Goal: Task Accomplishment & Management: Use online tool/utility

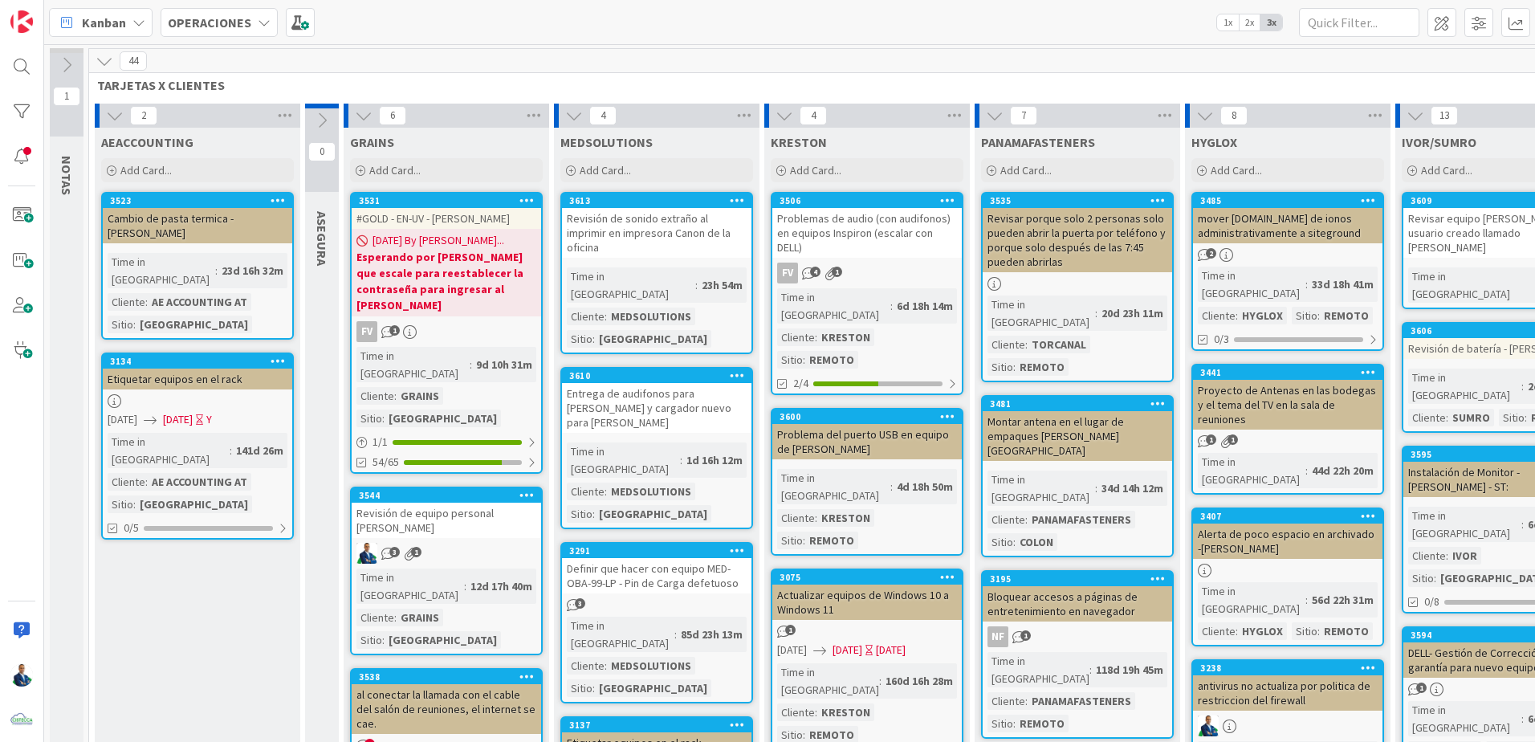
click at [208, 26] on b "OPERACIONES" at bounding box center [209, 22] width 83 height 16
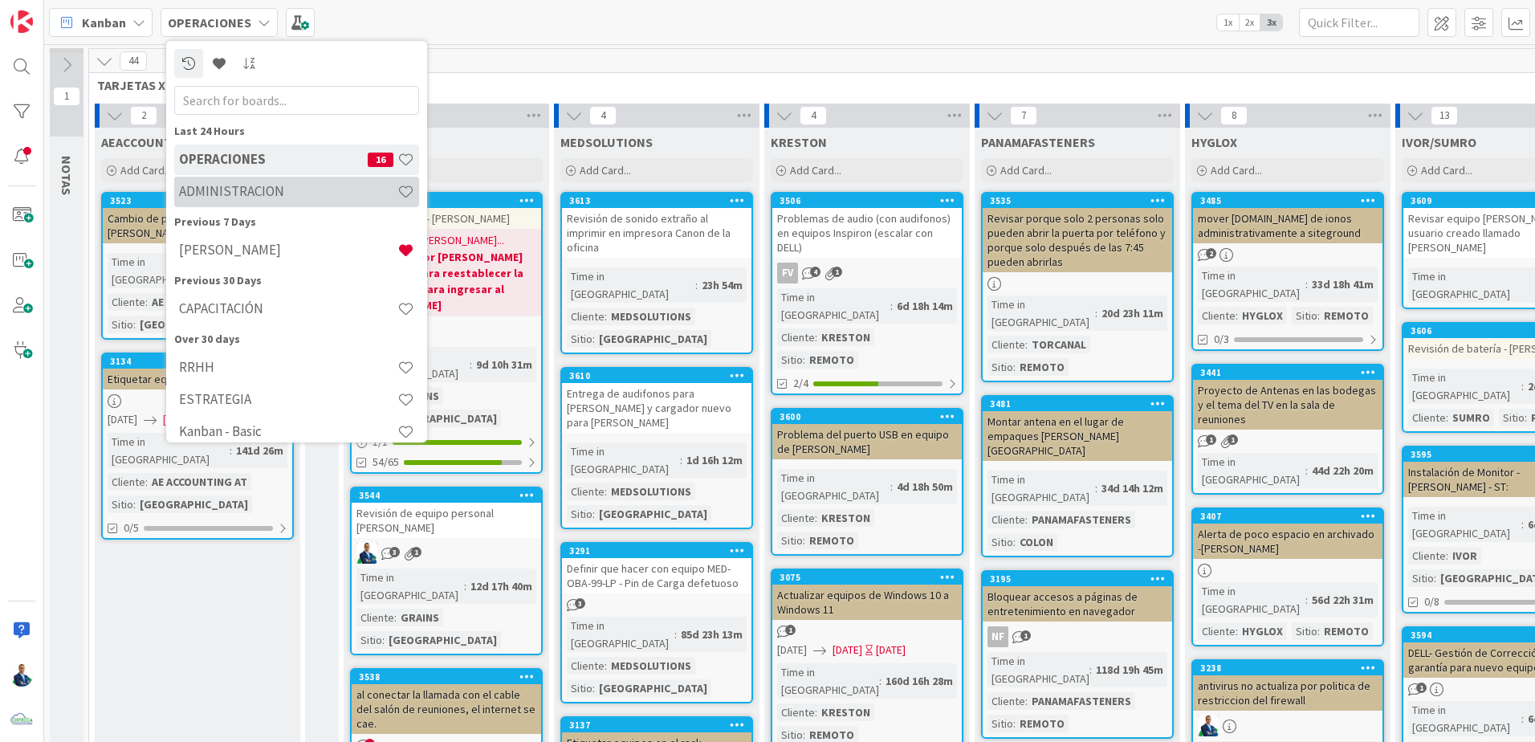
click at [226, 184] on h4 "ADMINISTRACION" at bounding box center [288, 191] width 218 height 16
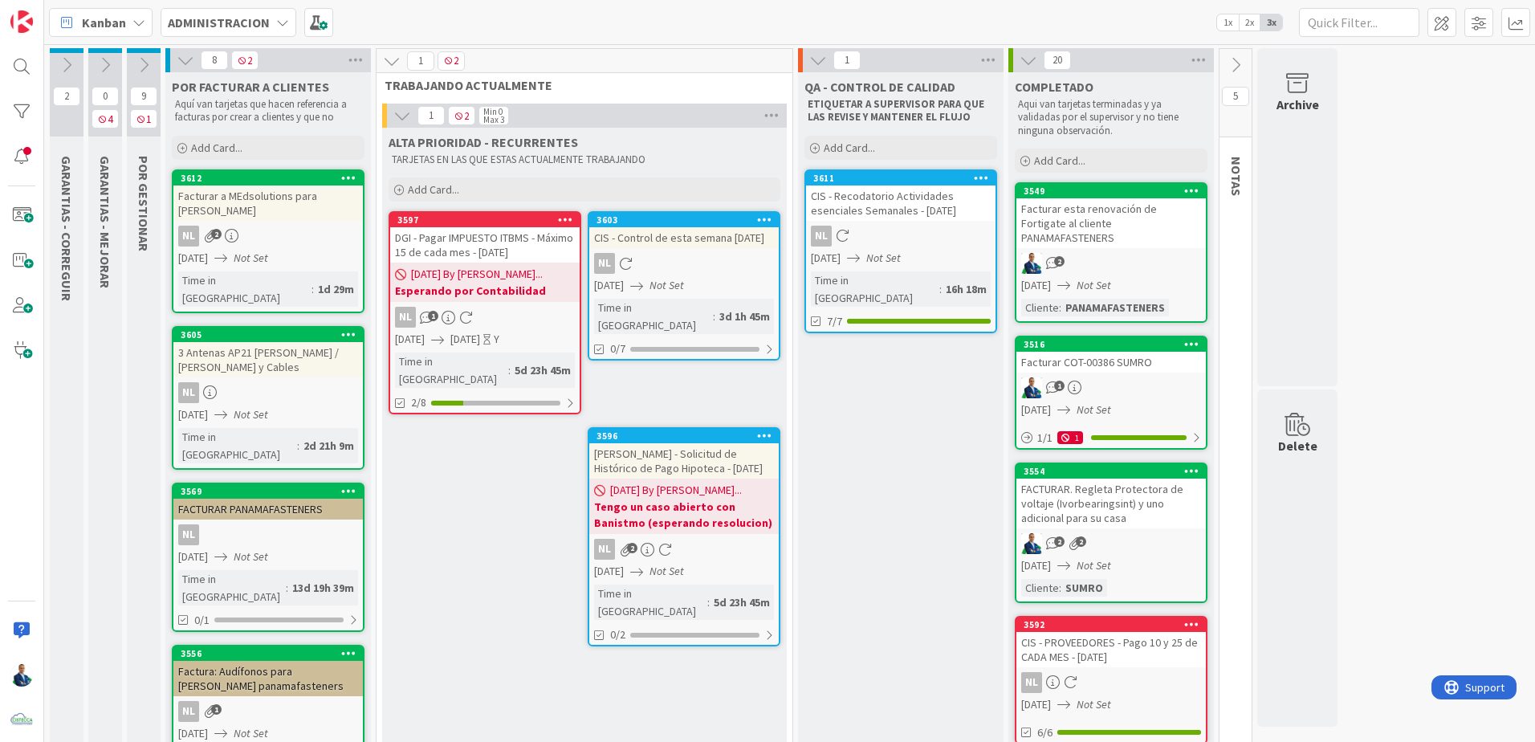
click at [75, 63] on icon at bounding box center [67, 65] width 18 height 18
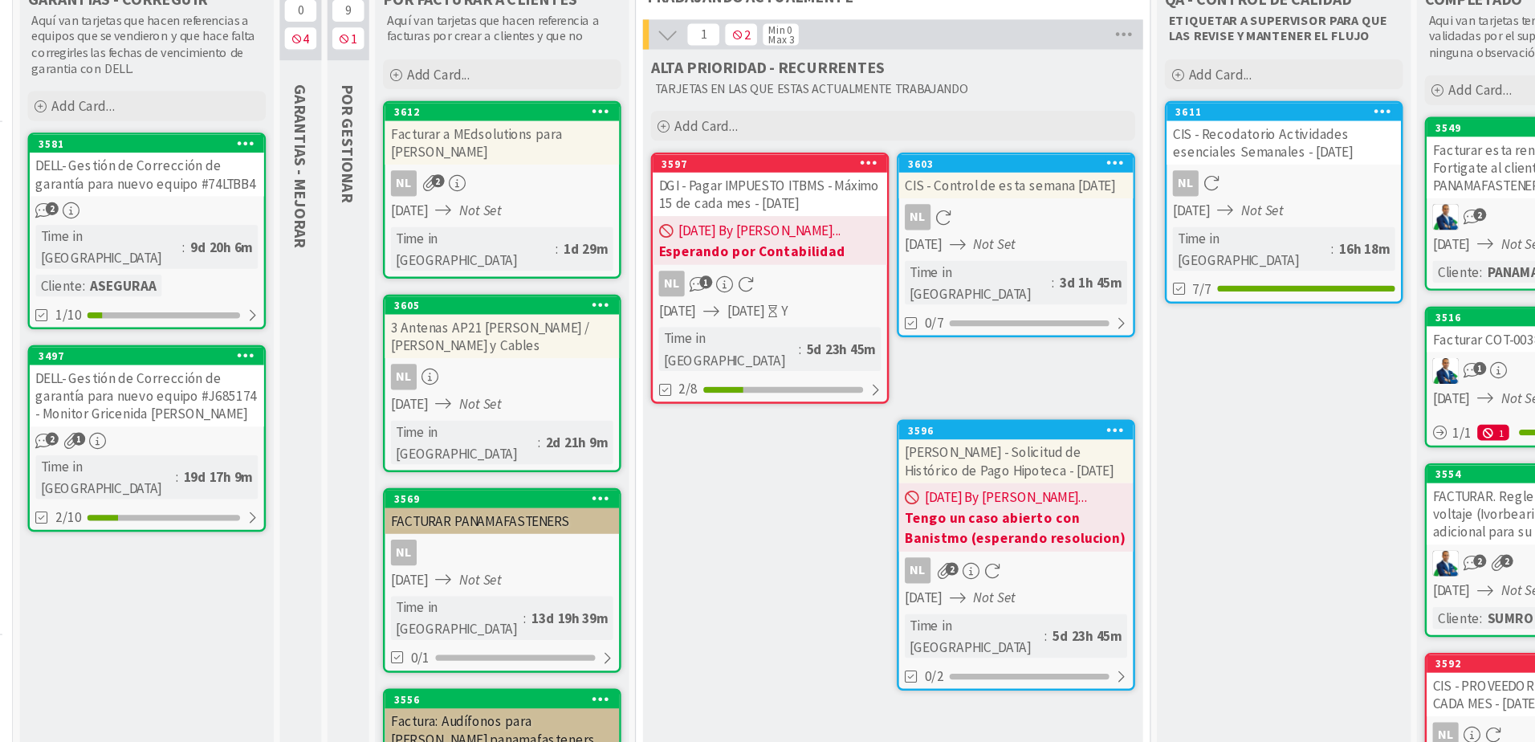
scroll to position [8, 0]
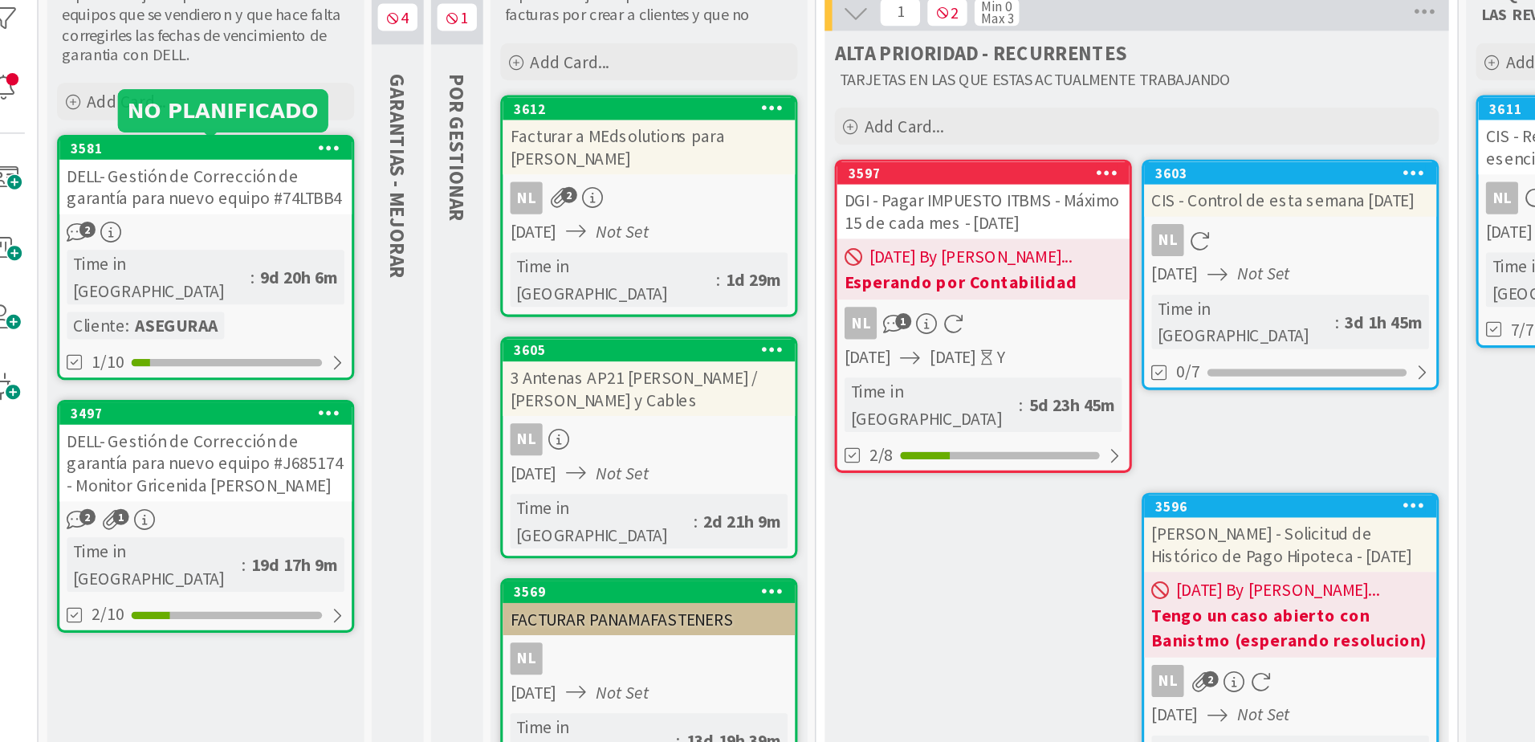
click at [104, 203] on div "DELL- Gestión de Corrección de garantía para nuevo equipo #74LTBB4" at bounding box center [152, 220] width 189 height 35
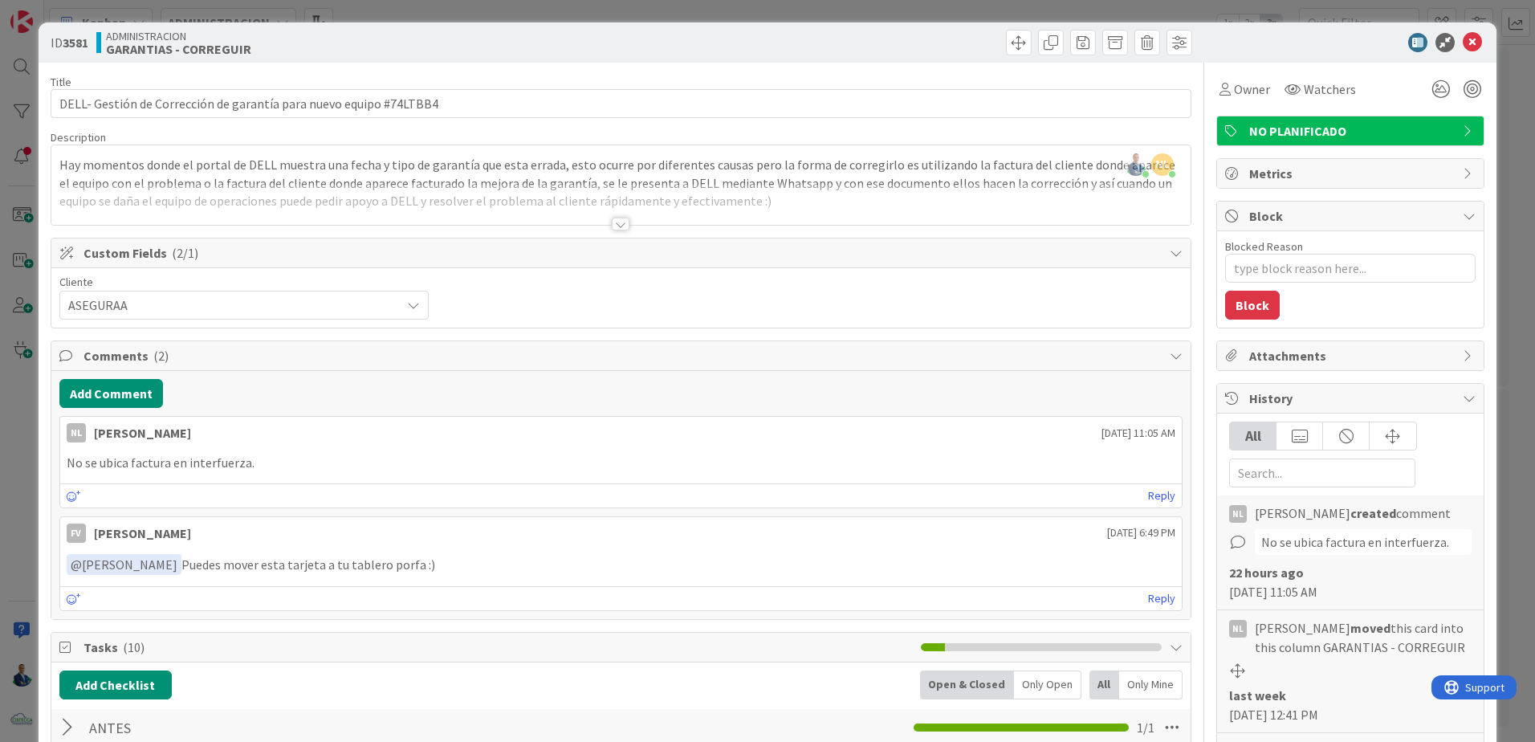
click at [1515, 145] on div "ID 3581 ADMINISTRACION GARANTIAS - CORREGUIR Title 66 / 128 DELL- Gestión de Co…" at bounding box center [767, 371] width 1535 height 742
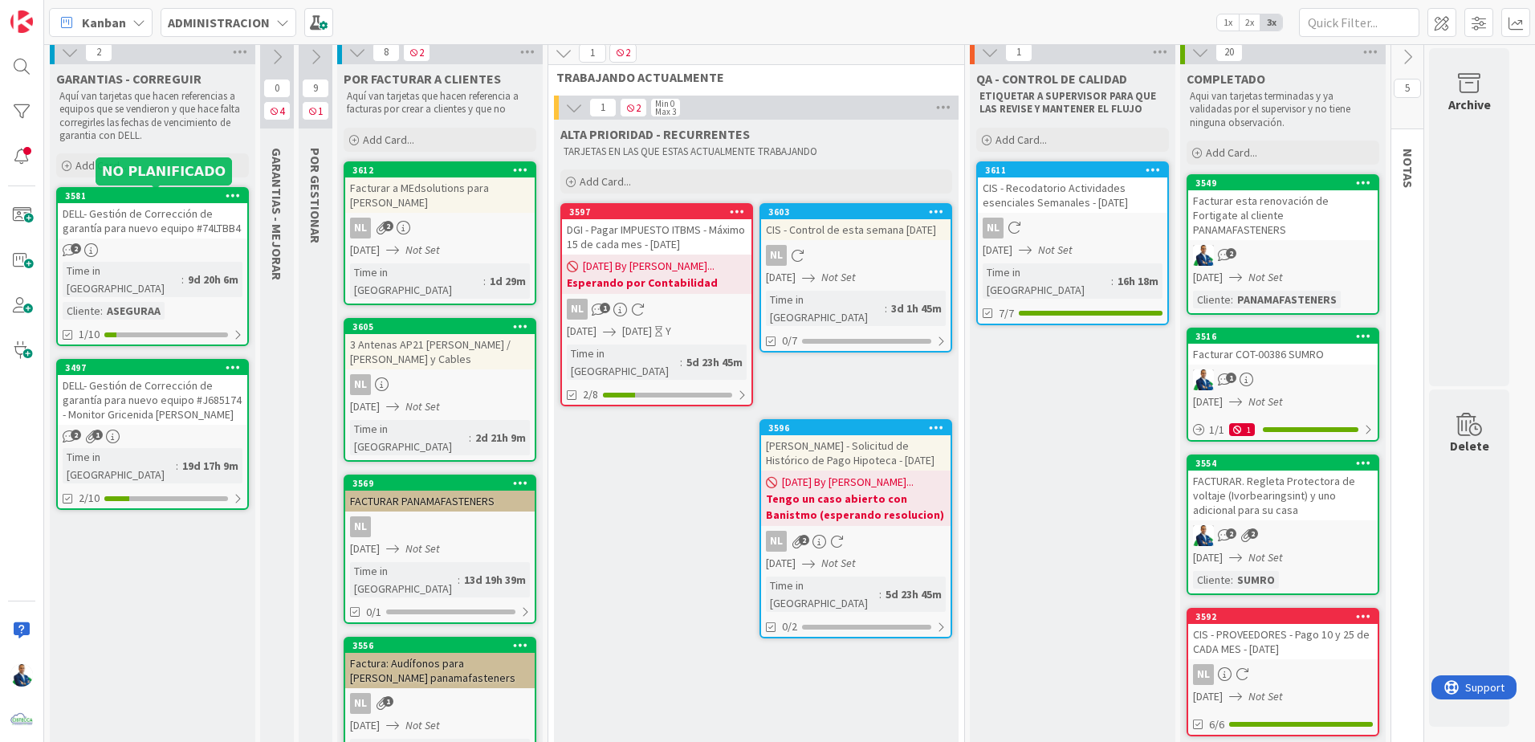
click at [163, 200] on div "3581" at bounding box center [156, 195] width 182 height 11
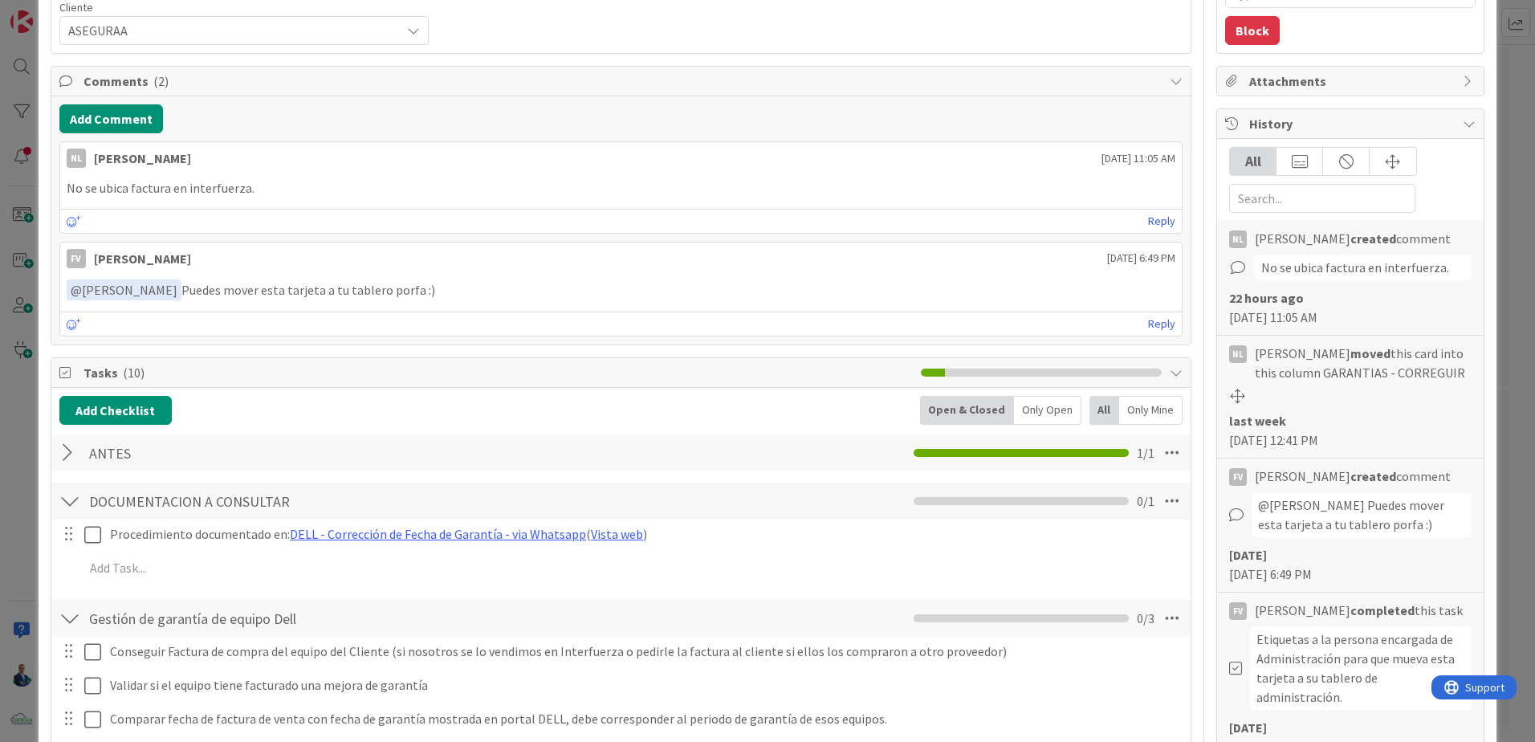
scroll to position [204, 0]
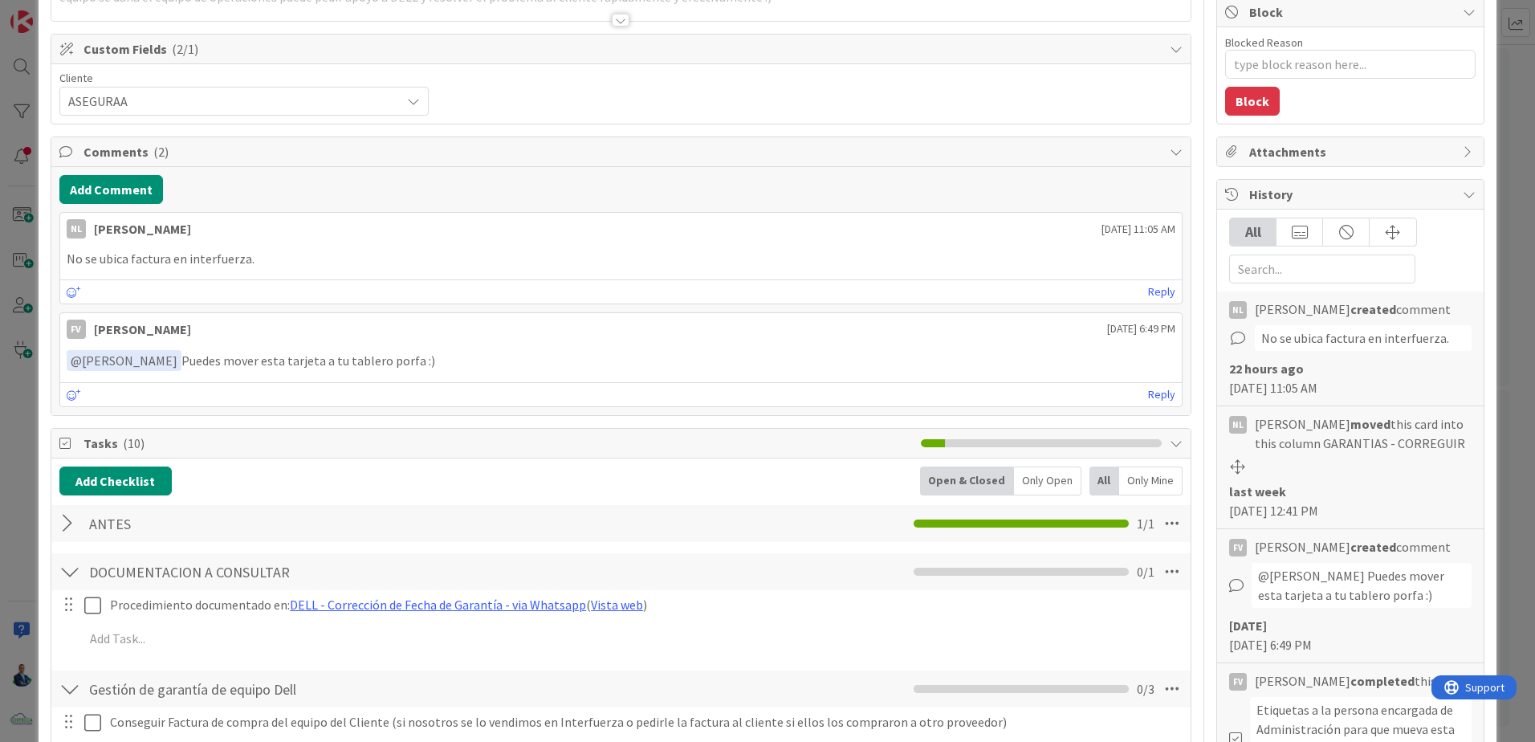
click at [1503, 189] on div "ID 3581 ADMINISTRACION GARANTIAS - CORREGUIR Title 66 / 128 DELL- Gestión de Co…" at bounding box center [767, 371] width 1535 height 742
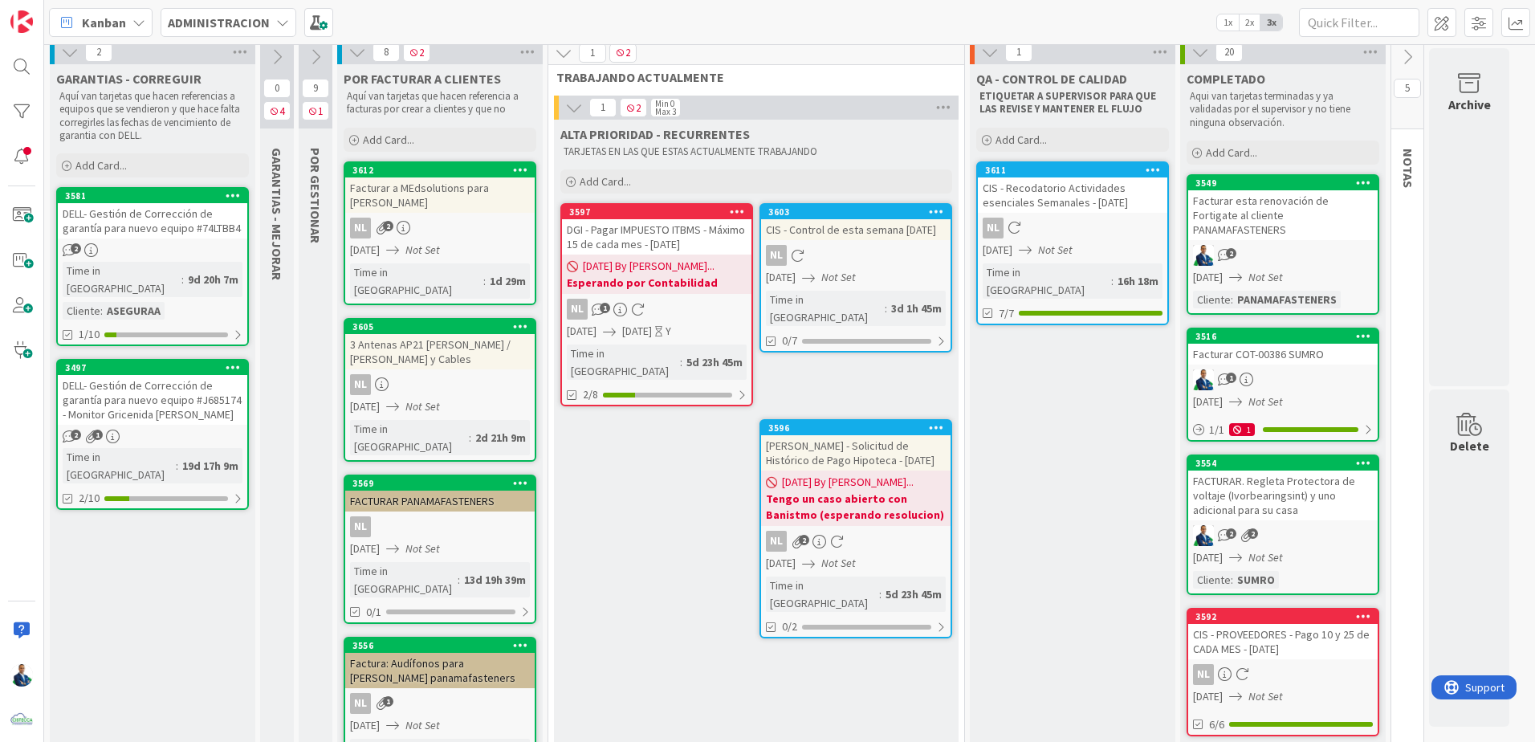
click at [124, 375] on div "DELL- Gestión de Corrección de garantía para nuevo equipo #J685174 - Monitor Gr…" at bounding box center [152, 400] width 189 height 50
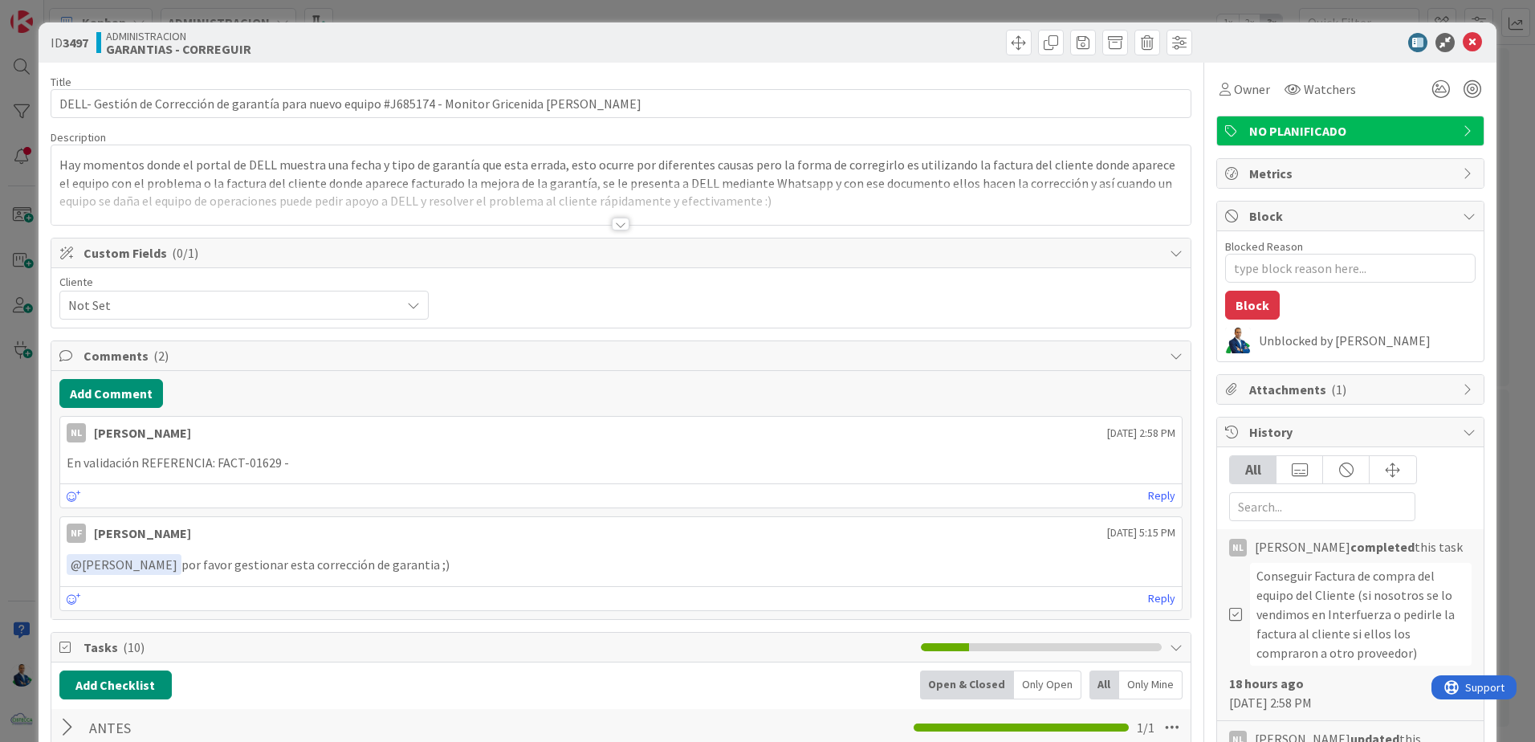
type textarea "x"
click at [1499, 158] on div "ID 3497 ADMINISTRACION GARANTIAS - CORREGUIR Title 98 / 128 DELL- Gestión de Co…" at bounding box center [767, 371] width 1535 height 742
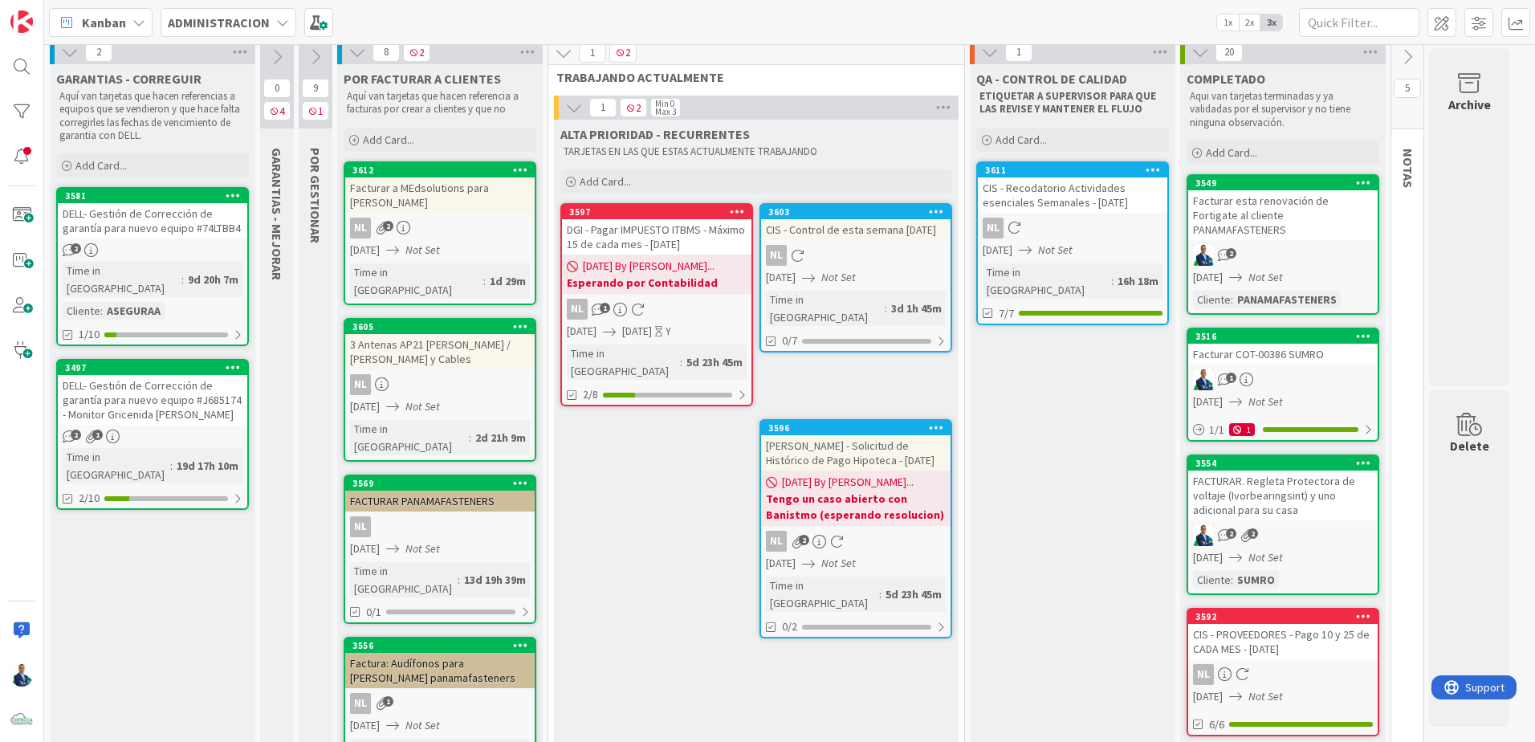
click at [282, 49] on icon at bounding box center [277, 57] width 18 height 18
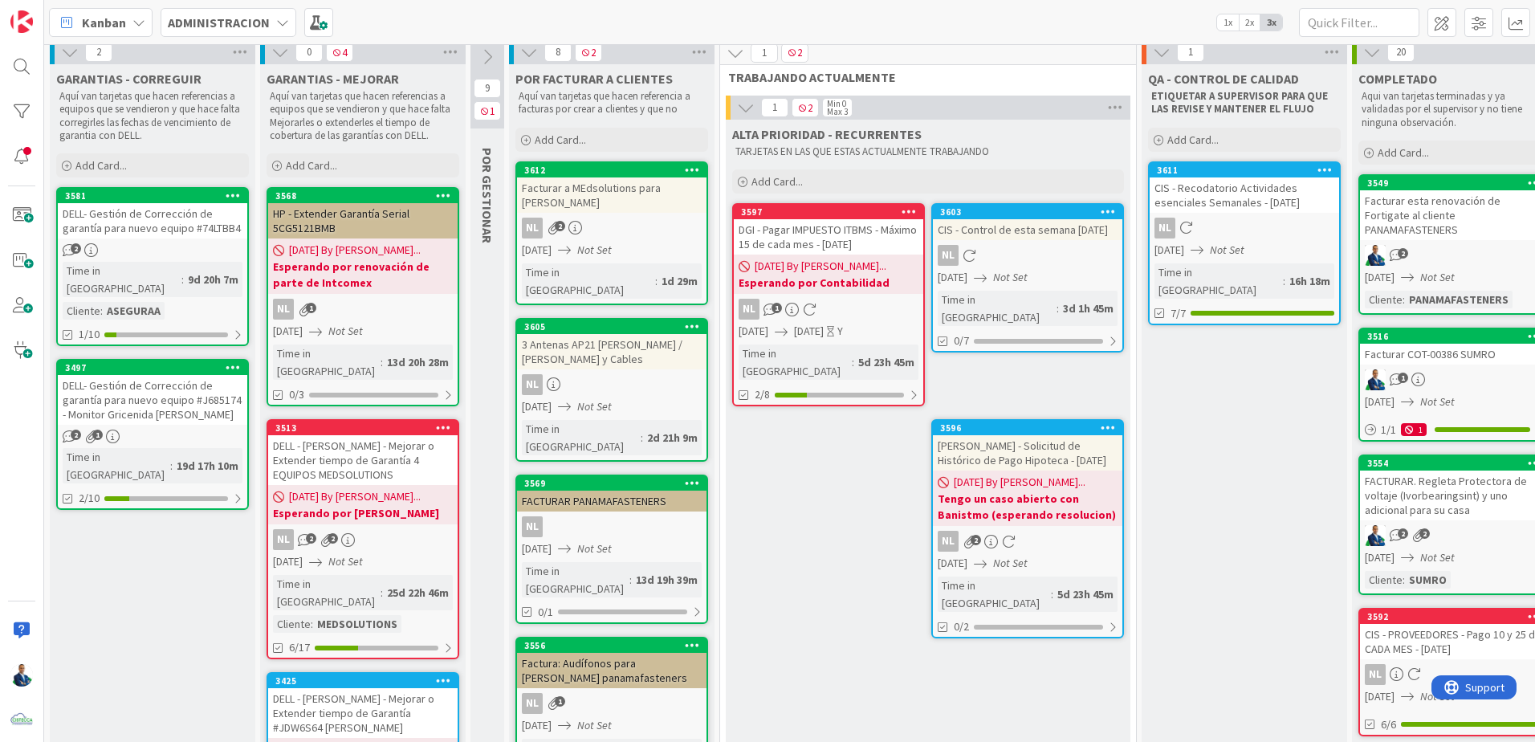
click at [66, 49] on icon at bounding box center [70, 52] width 18 height 18
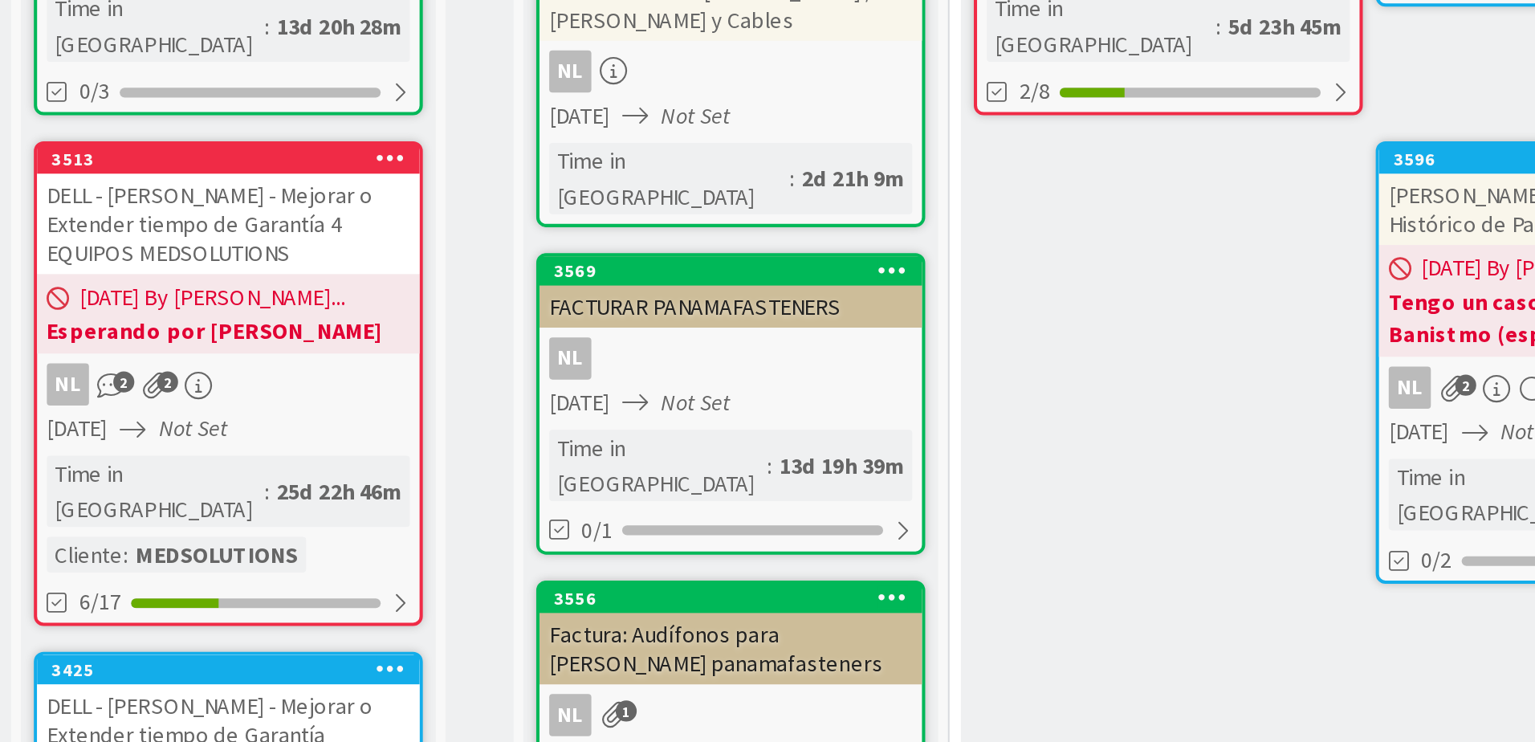
scroll to position [286, 0]
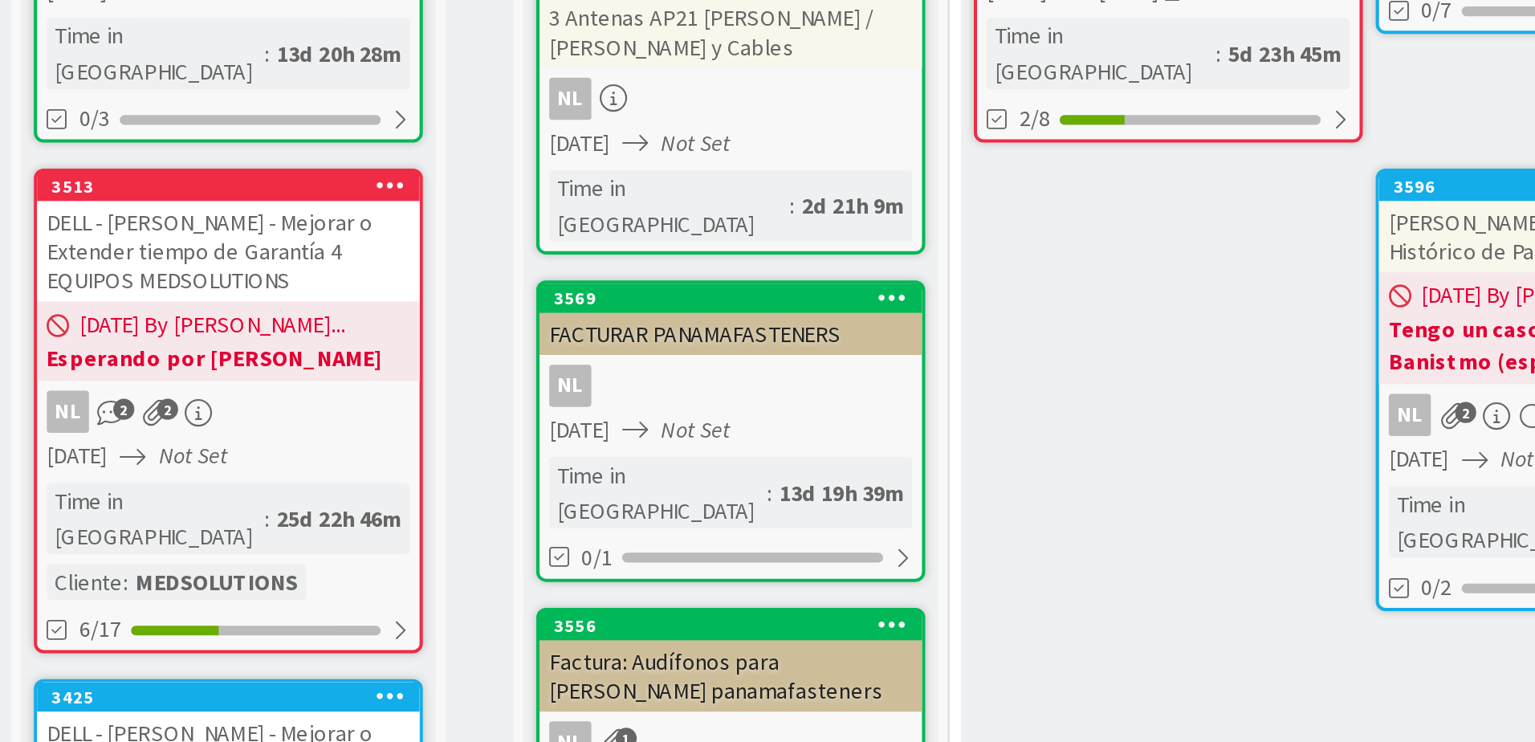
click at [169, 177] on div "DELL - [PERSON_NAME] - Mejorar o Extender tiempo de Garantía 4 EQUIPOS MEDSOLUT…" at bounding box center [190, 182] width 189 height 50
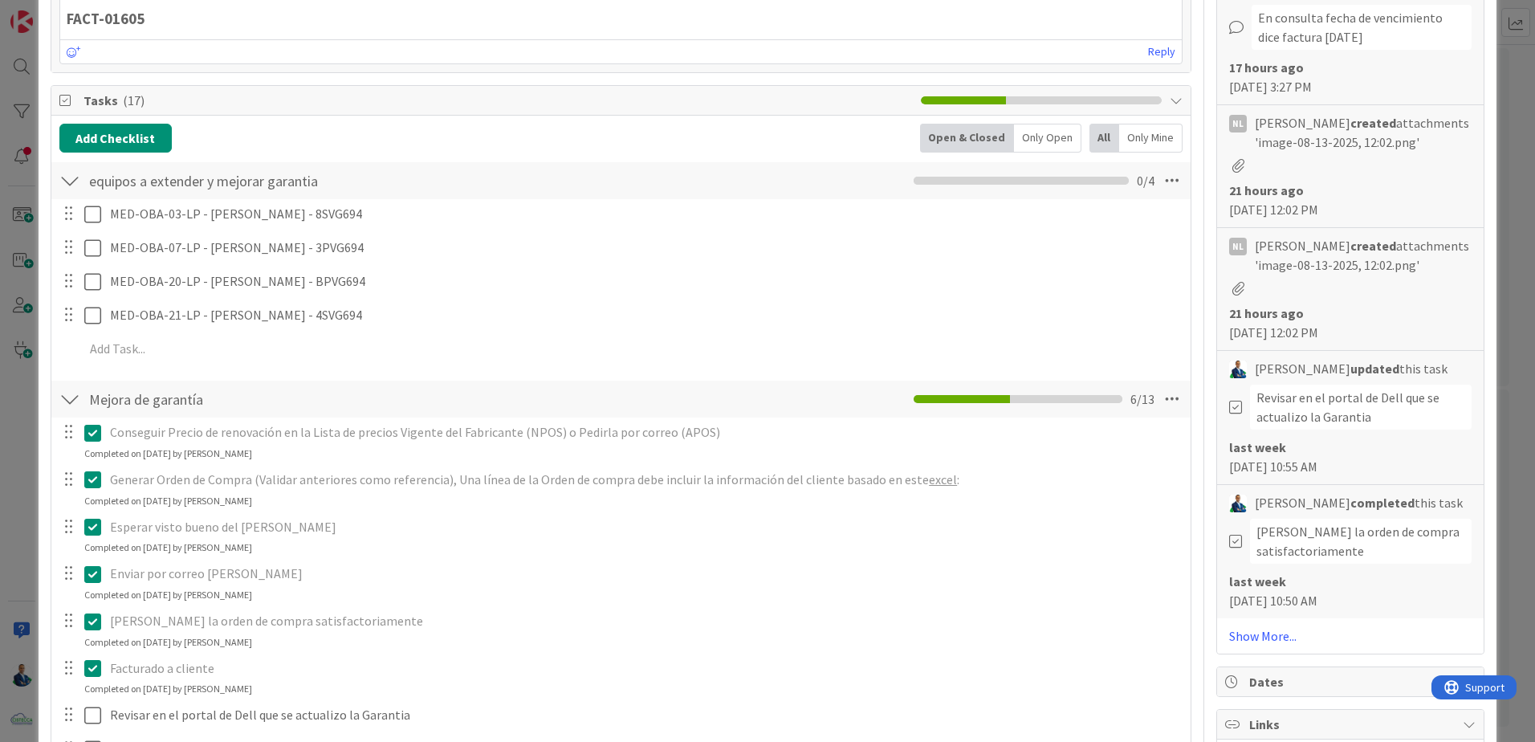
scroll to position [531, 0]
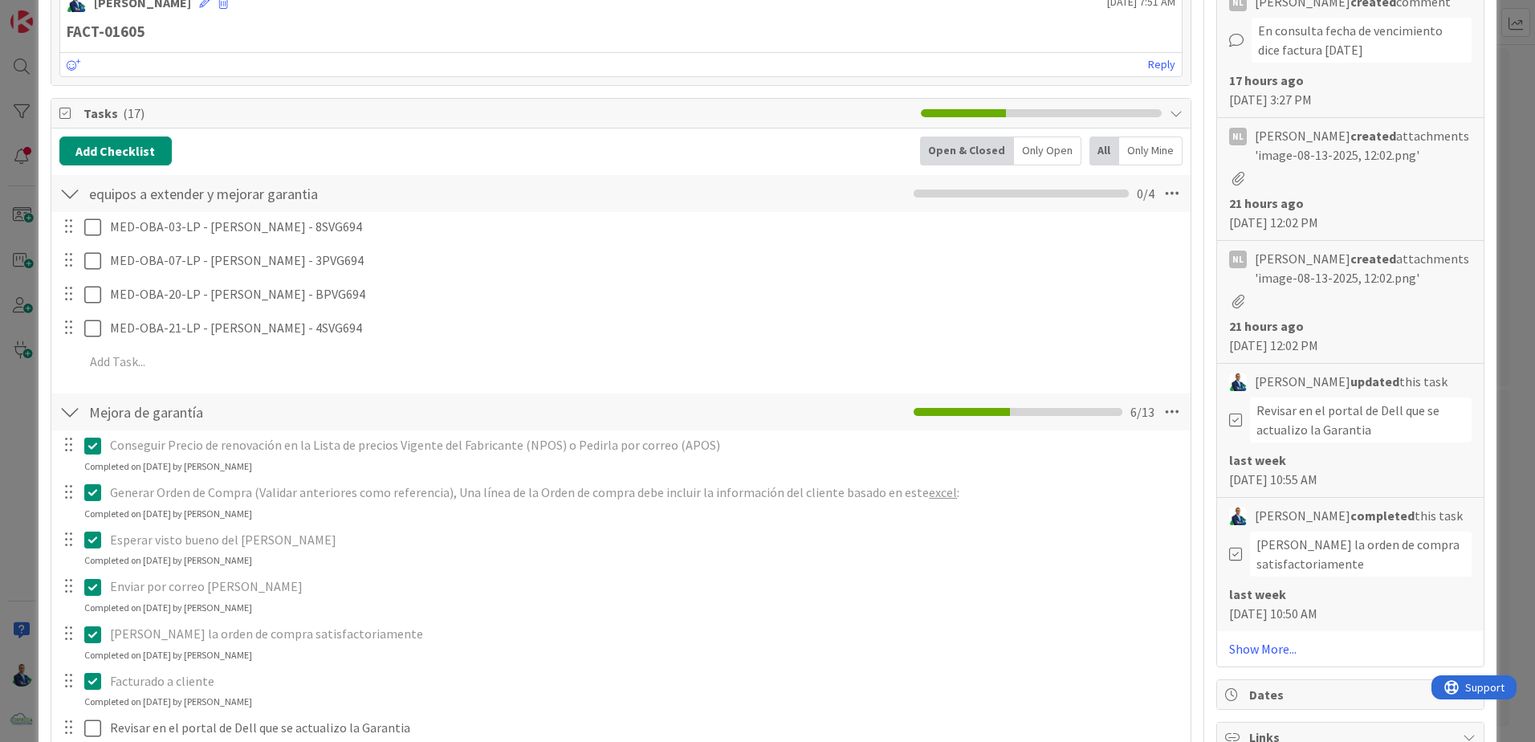
click at [142, 43] on div "FACT-01605" at bounding box center [620, 32] width 1121 height 31
click at [109, 28] on strong "FACT-01605" at bounding box center [106, 31] width 78 height 18
copy strong "01605"
